Goal: Navigation & Orientation: Find specific page/section

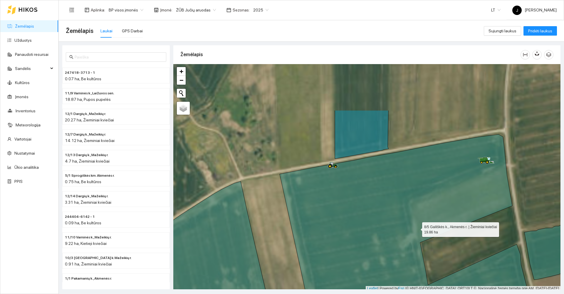
scroll to position [2, 0]
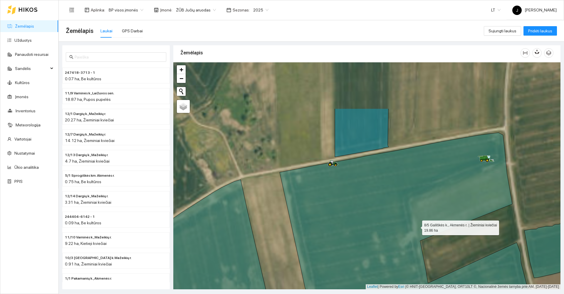
drag, startPoint x: 420, startPoint y: 202, endPoint x: 415, endPoint y: 231, distance: 29.5
click at [411, 257] on icon at bounding box center [404, 256] width 250 height 248
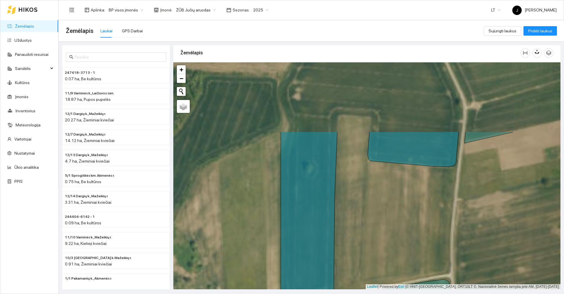
drag, startPoint x: 399, startPoint y: 210, endPoint x: 385, endPoint y: 302, distance: 92.9
click at [385, 293] on html "Žemėlapis Užduotys Panaudoti resursai Sandėlis Kultūros Įmonės Inventorius Mete…" at bounding box center [282, 147] width 564 height 294
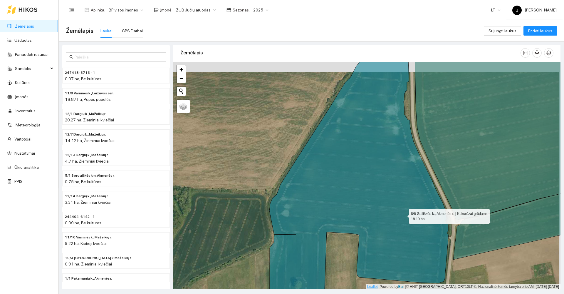
drag, startPoint x: 405, startPoint y: 205, endPoint x: 398, endPoint y: 288, distance: 83.3
click at [400, 293] on html "Žemėlapis Užduotys Panaudoti resursai Sandėlis Kultūros Įmonės Inventorius Mete…" at bounding box center [282, 147] width 564 height 294
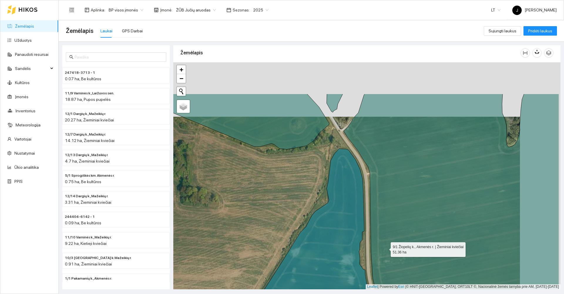
drag, startPoint x: 444, startPoint y: 170, endPoint x: 329, endPoint y: 307, distance: 178.9
click at [329, 293] on html "Žemėlapis Užduotys Panaudoti resursai Sandėlis Kultūros Įmonės Inventorius Mete…" at bounding box center [282, 147] width 564 height 294
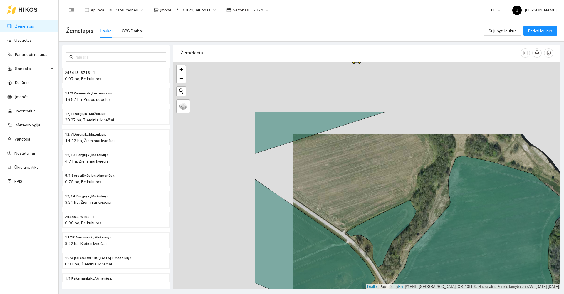
drag, startPoint x: 265, startPoint y: 179, endPoint x: 385, endPoint y: 251, distance: 140.0
click at [385, 251] on icon at bounding box center [381, 234] width 70 height 68
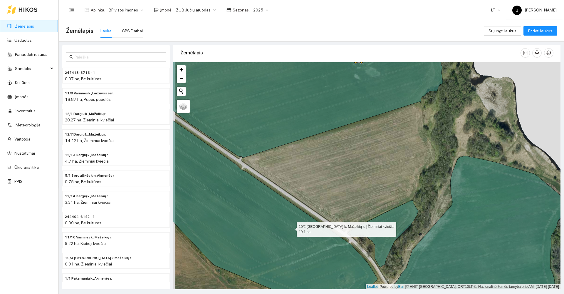
drag, startPoint x: 287, startPoint y: 228, endPoint x: 487, endPoint y: 249, distance: 200.8
click at [351, 236] on icon at bounding box center [256, 199] width 241 height 209
click at [487, 249] on div at bounding box center [366, 175] width 387 height 227
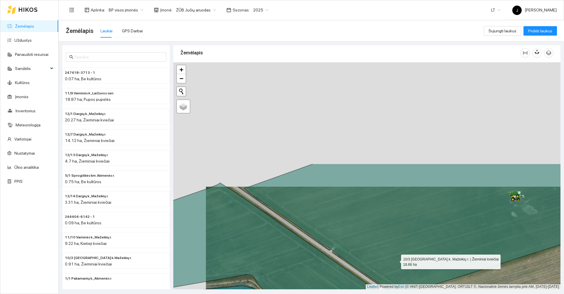
drag, startPoint x: 363, startPoint y: 129, endPoint x: 396, endPoint y: 276, distance: 150.8
click at [395, 280] on icon at bounding box center [421, 230] width 355 height 132
